Goal: Information Seeking & Learning: Find contact information

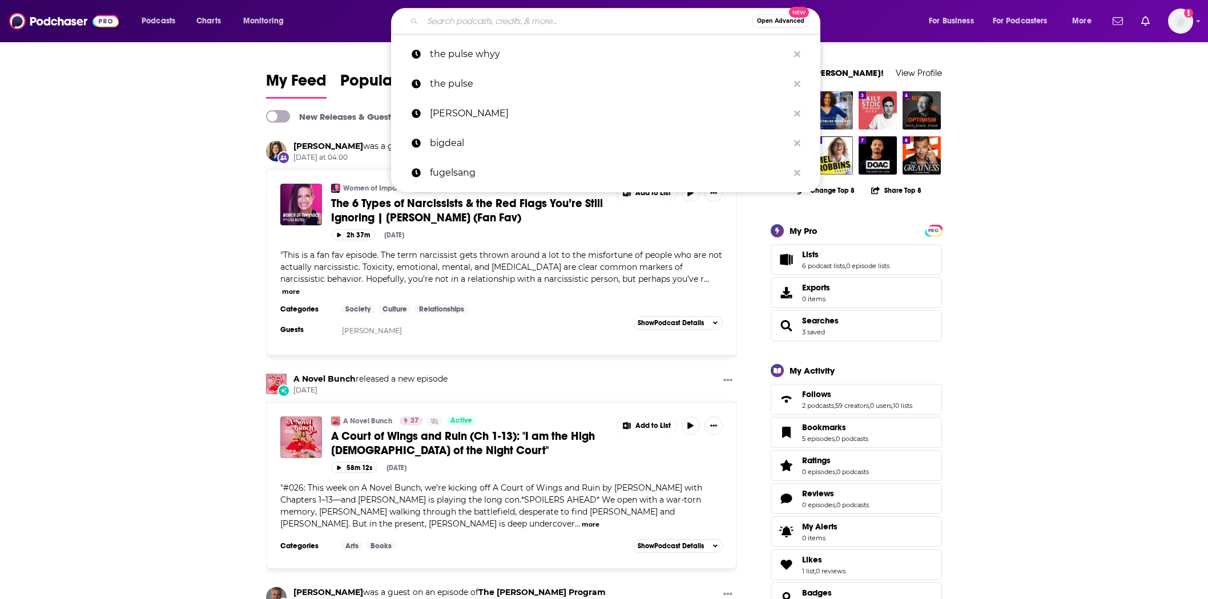
click at [471, 26] on input "Search podcasts, credits, & more..." at bounding box center [586, 21] width 329 height 18
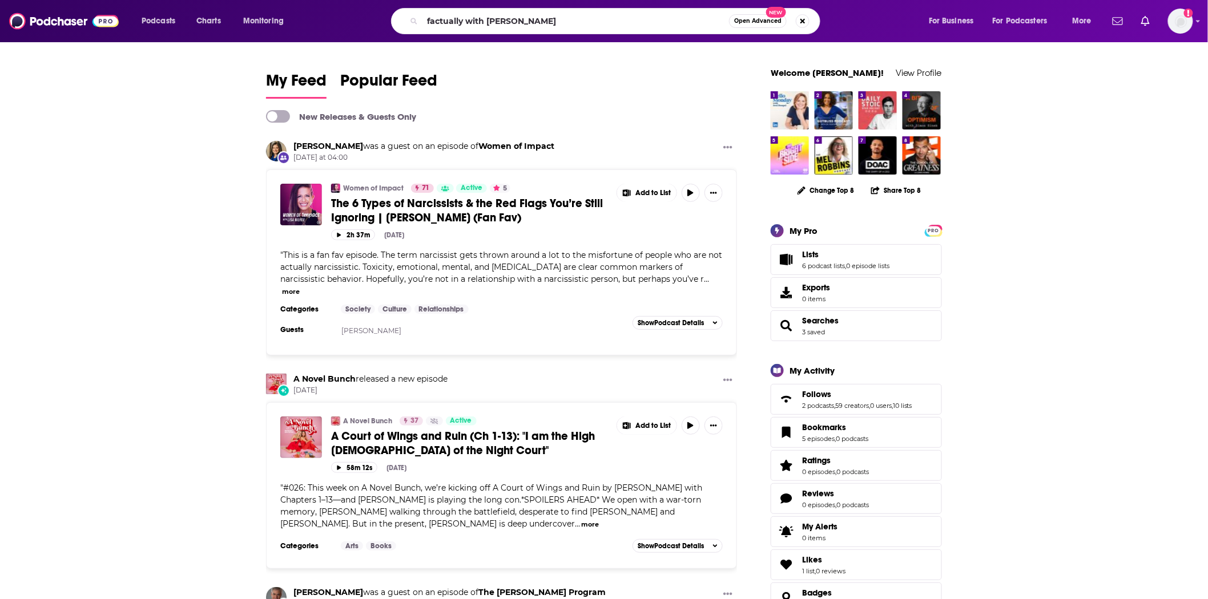
type input "factually with [PERSON_NAME]"
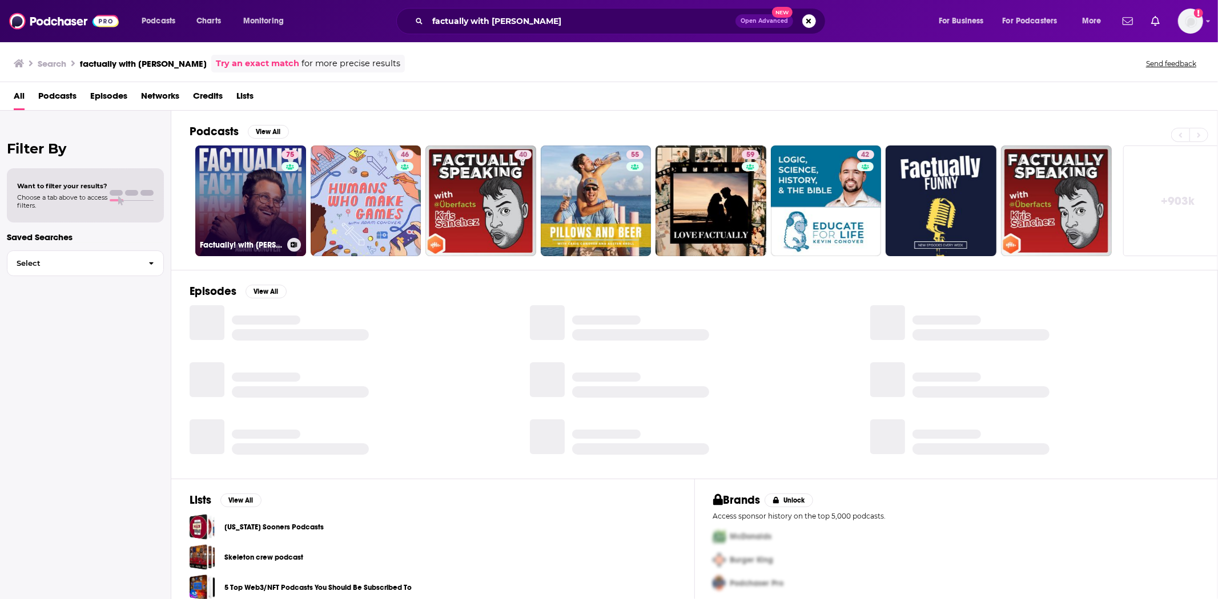
click at [273, 224] on link "75 Factually! with [PERSON_NAME]" at bounding box center [250, 201] width 111 height 111
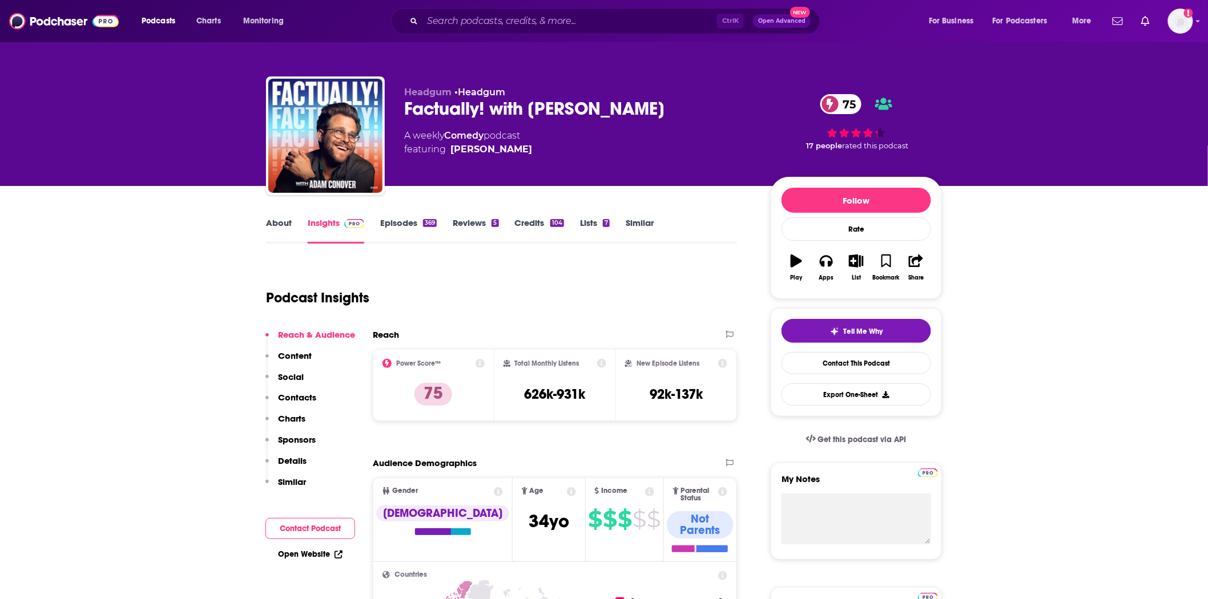
click at [413, 225] on link "Episodes 369" at bounding box center [408, 230] width 57 height 26
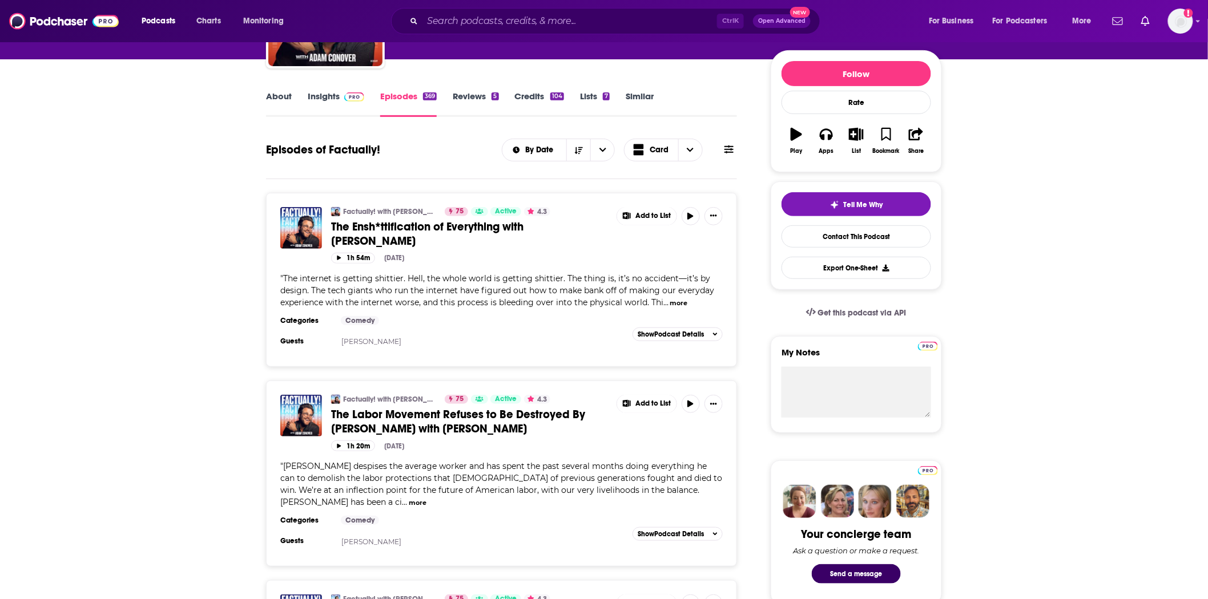
scroll to position [444, 0]
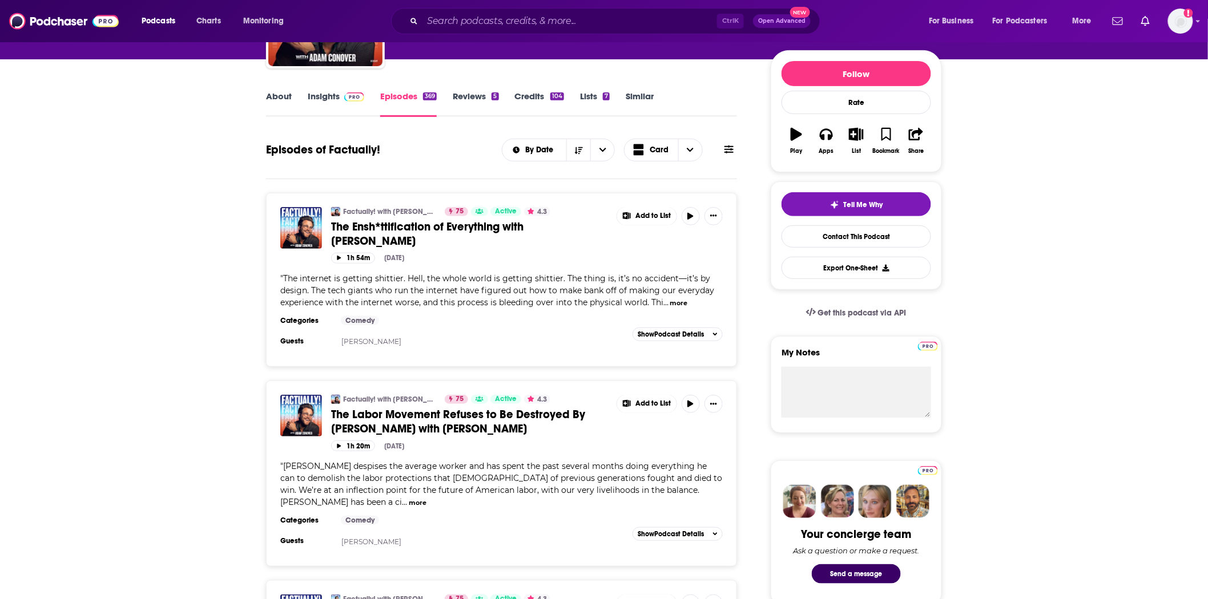
scroll to position [0, 0]
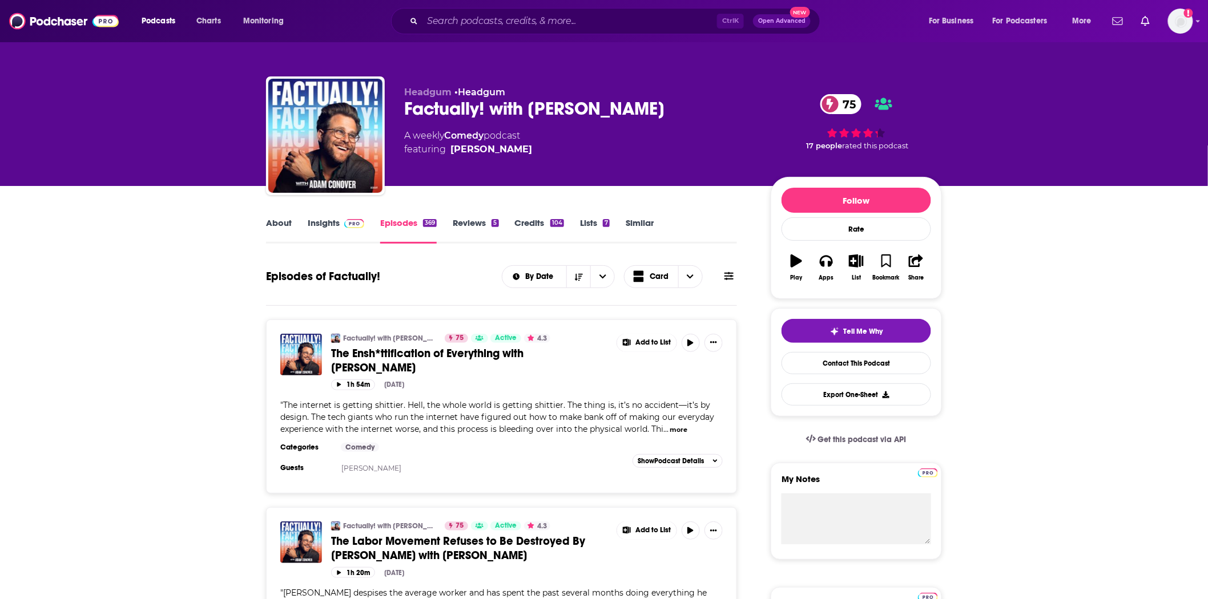
click at [351, 233] on link "Insights" at bounding box center [336, 230] width 57 height 26
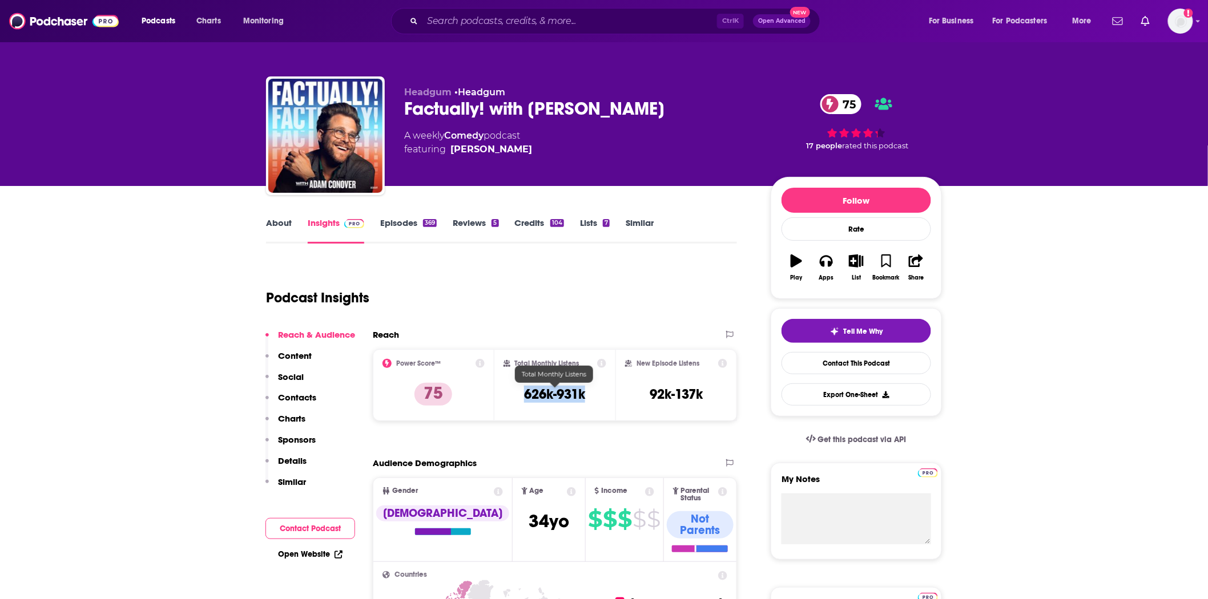
drag, startPoint x: 594, startPoint y: 395, endPoint x: 521, endPoint y: 392, distance: 73.1
click at [521, 392] on div "Total Monthly Listens 626k-931k" at bounding box center [554, 385] width 103 height 53
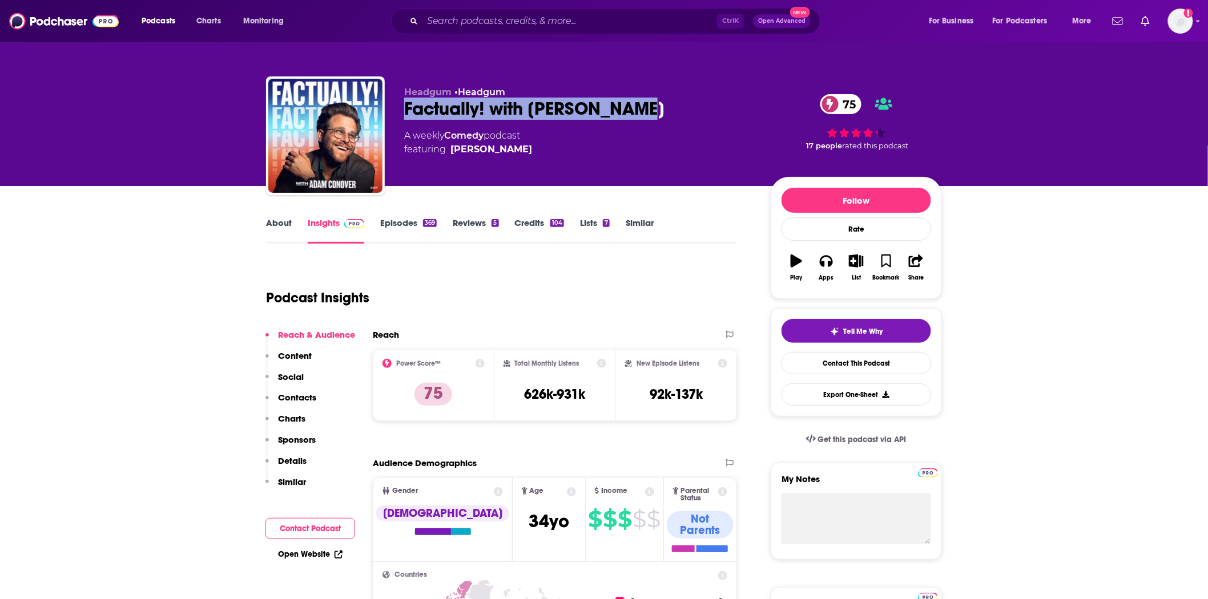
drag, startPoint x: 706, startPoint y: 101, endPoint x: 401, endPoint y: 103, distance: 305.4
click at [401, 103] on div "Headgum • Headgum Factually! with [PERSON_NAME] 75 A weekly Comedy podcast feat…" at bounding box center [604, 137] width 676 height 123
copy h2 "Factually! with [PERSON_NAME]"
click at [288, 220] on link "About" at bounding box center [279, 230] width 26 height 26
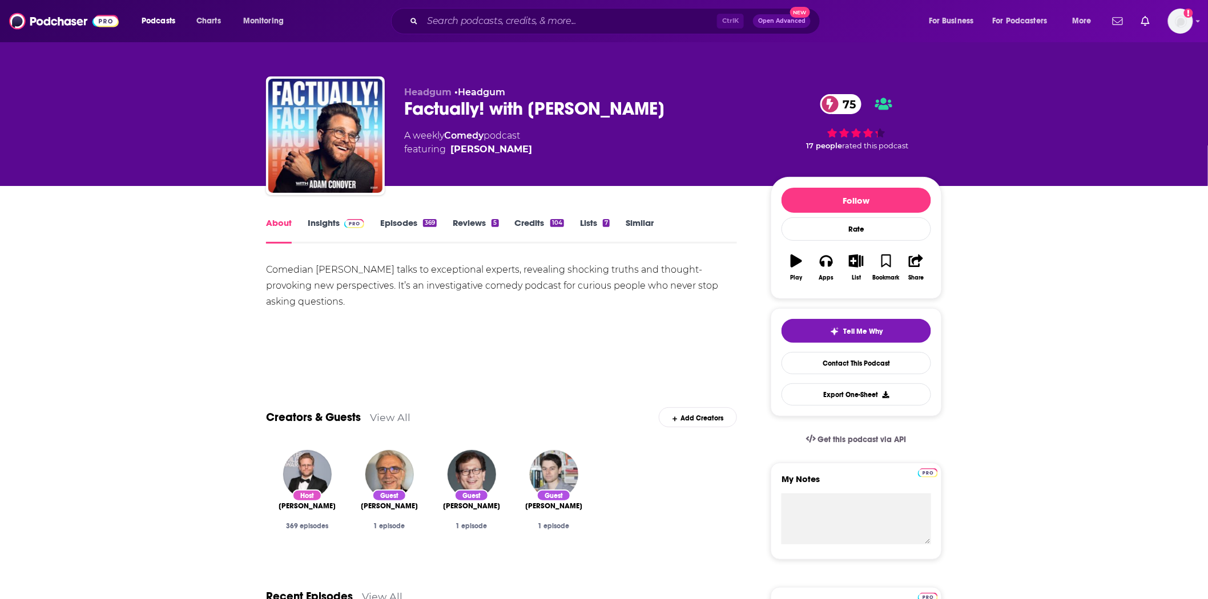
click at [323, 216] on div "About Insights Episodes 369 Reviews 5 Credits 104 Lists 7 Similar" at bounding box center [501, 230] width 471 height 28
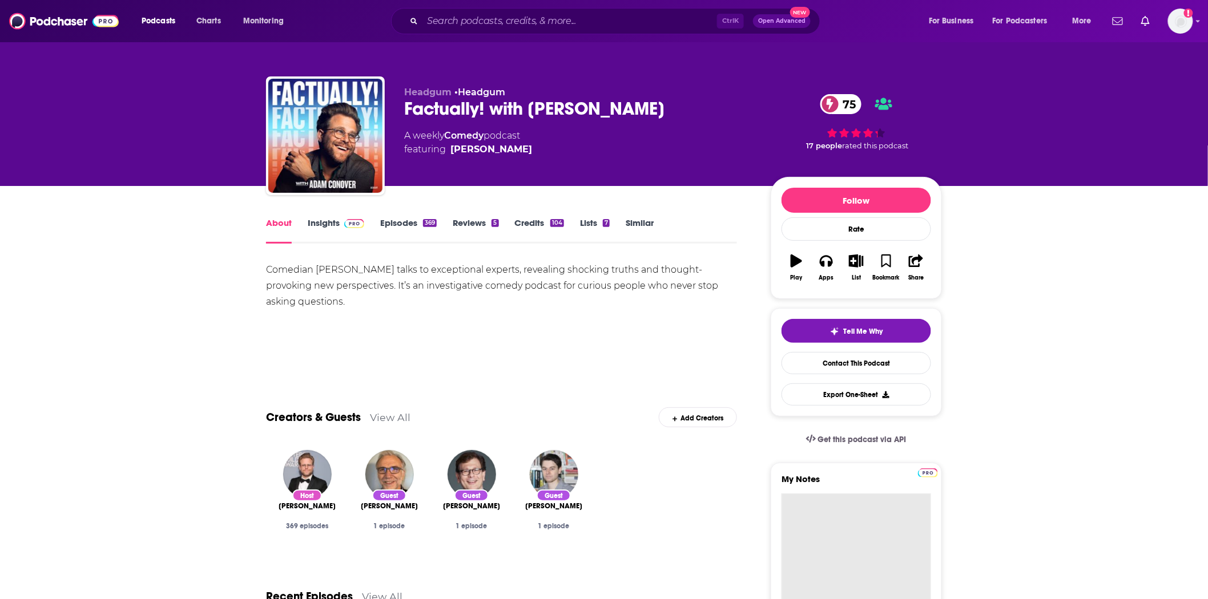
click at [846, 506] on textarea "My Notes" at bounding box center [856, 562] width 150 height 137
paste textarea "[EMAIL_ADDRESS][DOMAIN_NAME]"
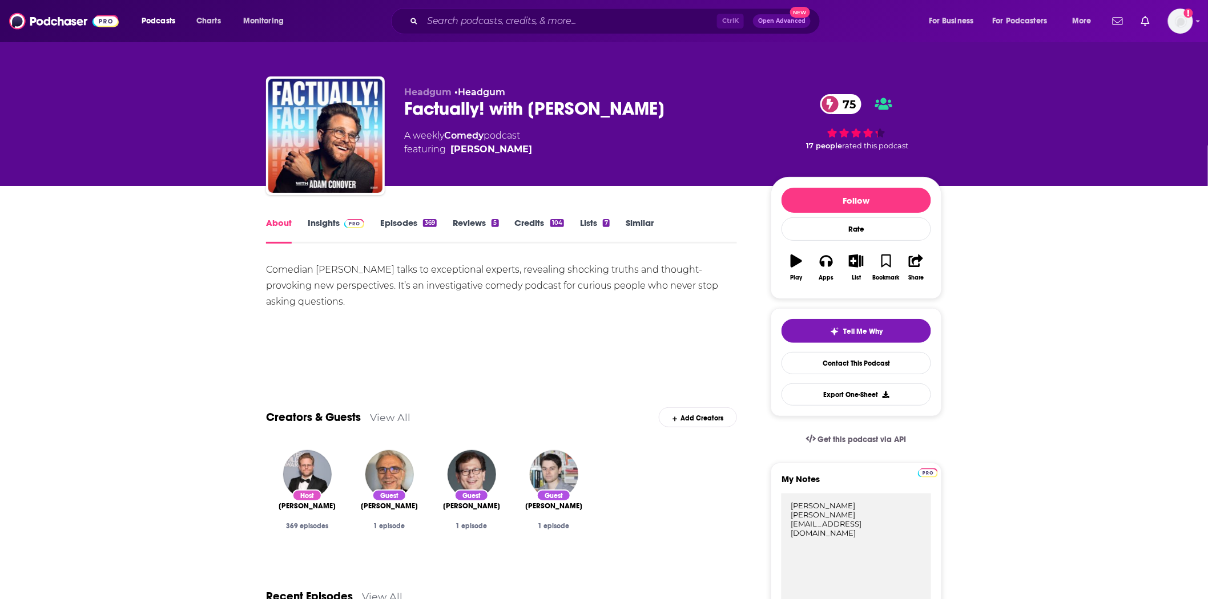
type textarea "[PERSON_NAME] [PERSON_NAME][EMAIL_ADDRESS][DOMAIN_NAME]"
click at [63, 20] on img at bounding box center [64, 21] width 110 height 22
